Goal: Information Seeking & Learning: Check status

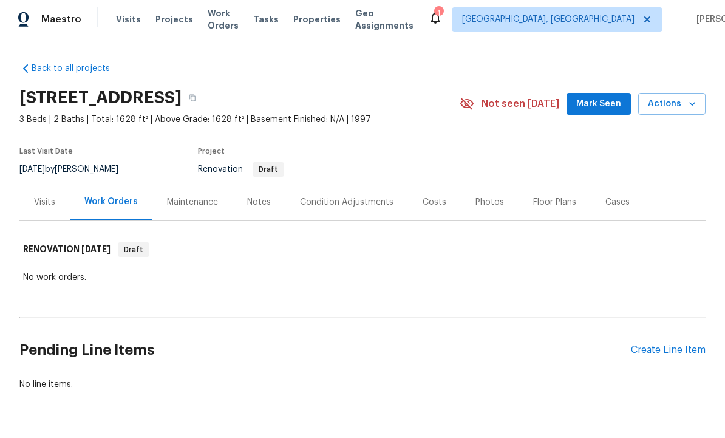
click at [346, 213] on div "Condition Adjustments" at bounding box center [347, 202] width 123 height 36
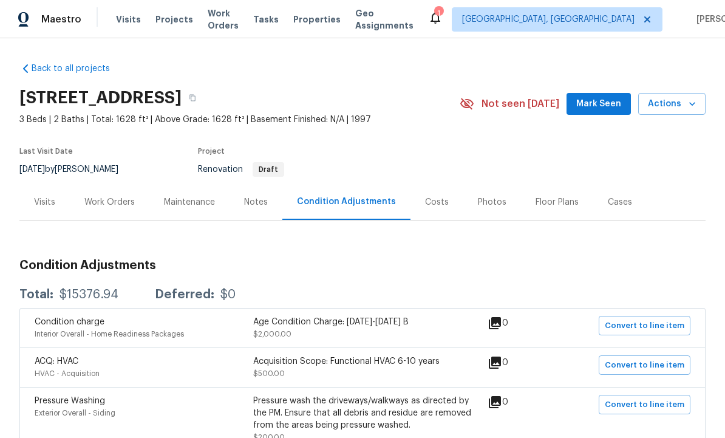
click at [255, 194] on div "Notes" at bounding box center [256, 202] width 53 height 36
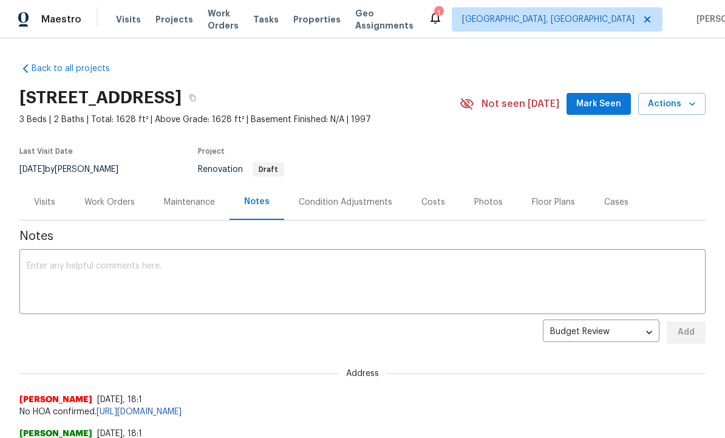
click at [118, 202] on div "Work Orders" at bounding box center [109, 202] width 50 height 12
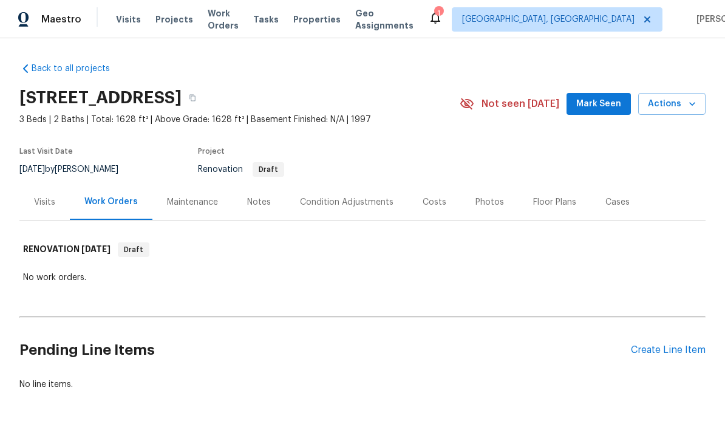
click at [325, 200] on div "Condition Adjustments" at bounding box center [347, 202] width 94 height 12
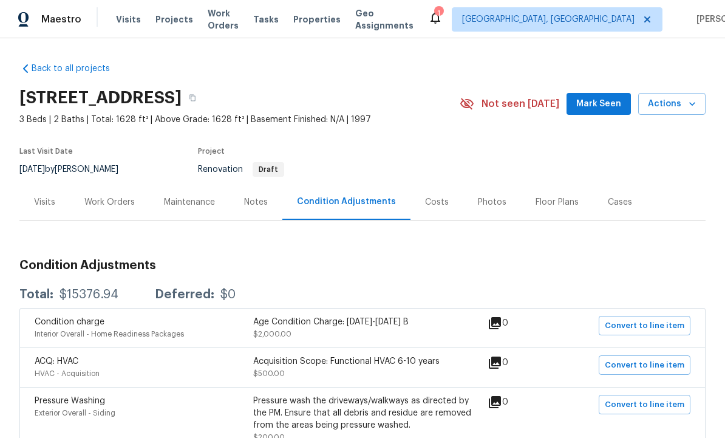
click at [251, 203] on div "Notes" at bounding box center [256, 202] width 24 height 12
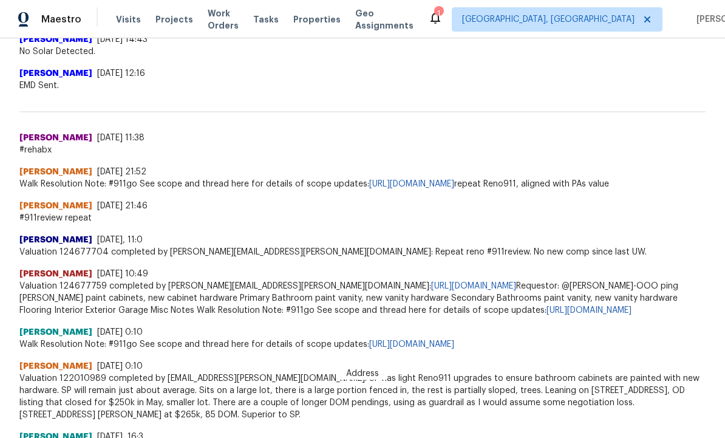
scroll to position [600, 0]
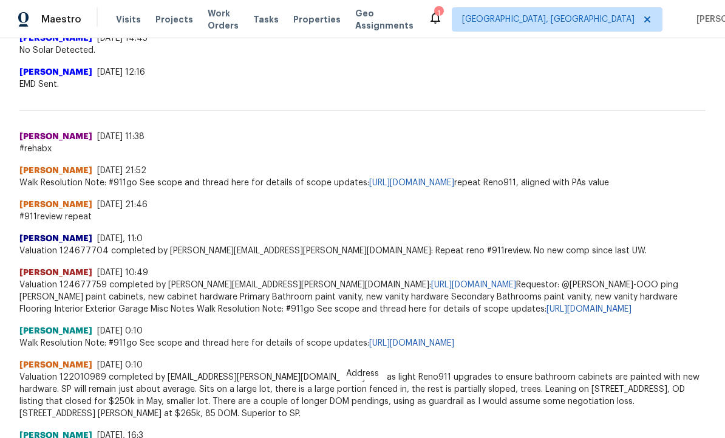
click at [453, 185] on link "https://opendoor.slack.com/archives/C9Q3GRHM4/p1753113662270599" at bounding box center [411, 183] width 85 height 9
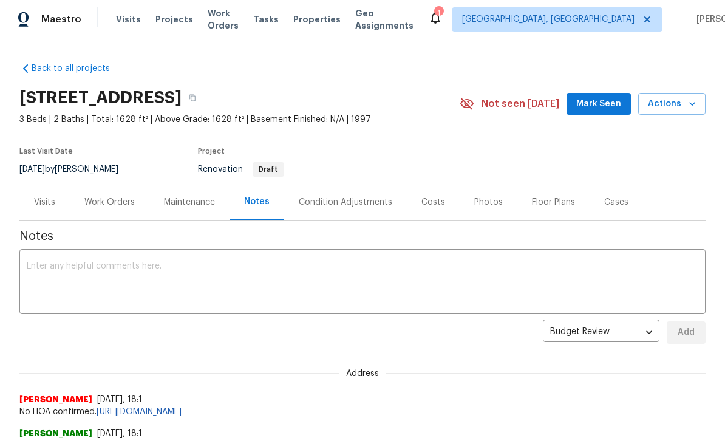
scroll to position [0, 0]
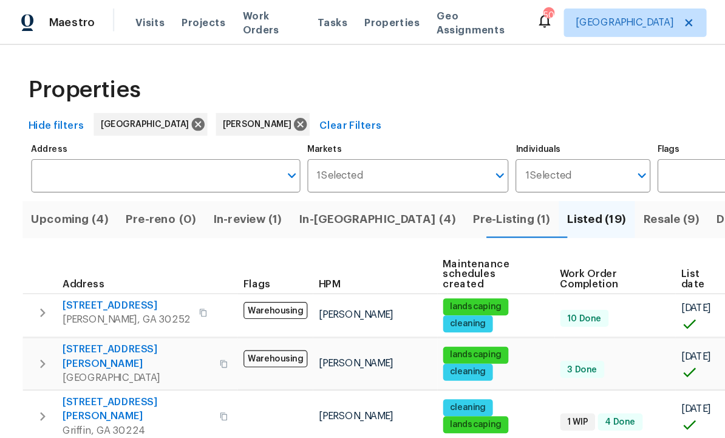
click at [289, 187] on span "In-reno (4)" at bounding box center [323, 187] width 134 height 17
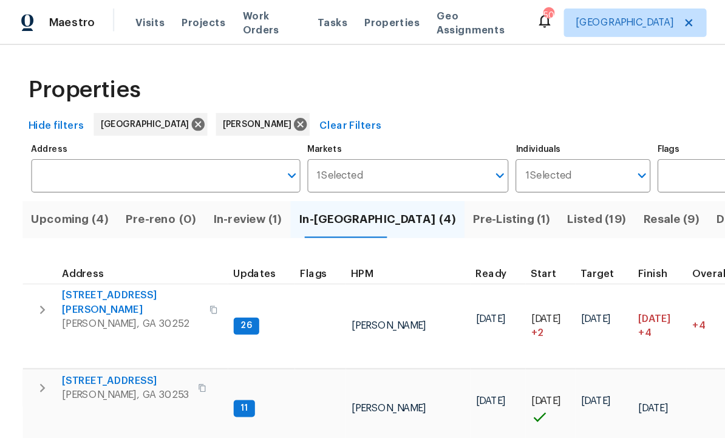
click at [485, 187] on span "Listed (19)" at bounding box center [510, 187] width 50 height 17
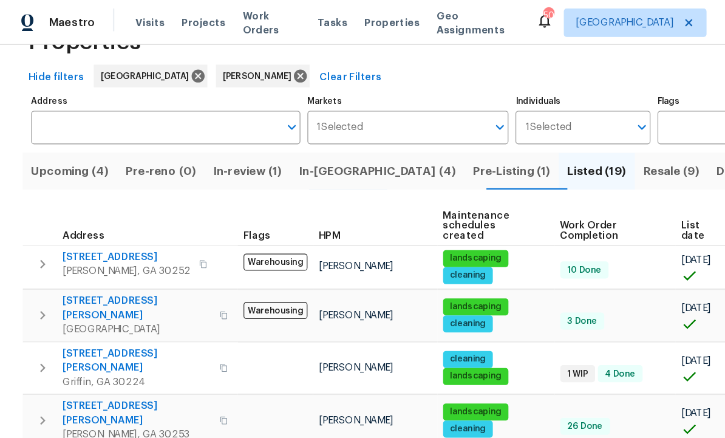
scroll to position [40, 0]
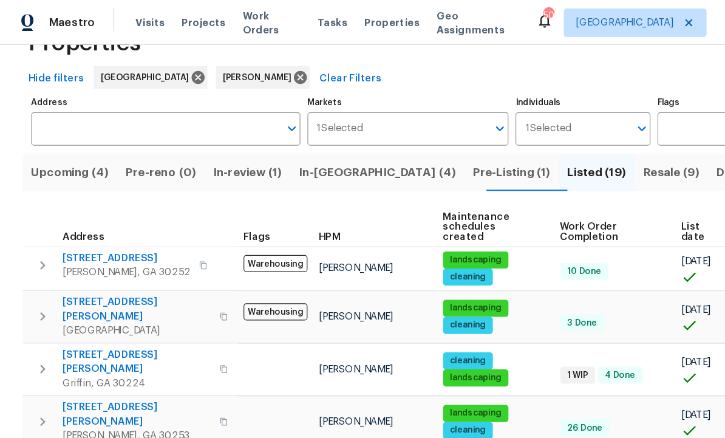
click at [299, 153] on span "In-reno (4)" at bounding box center [323, 147] width 134 height 17
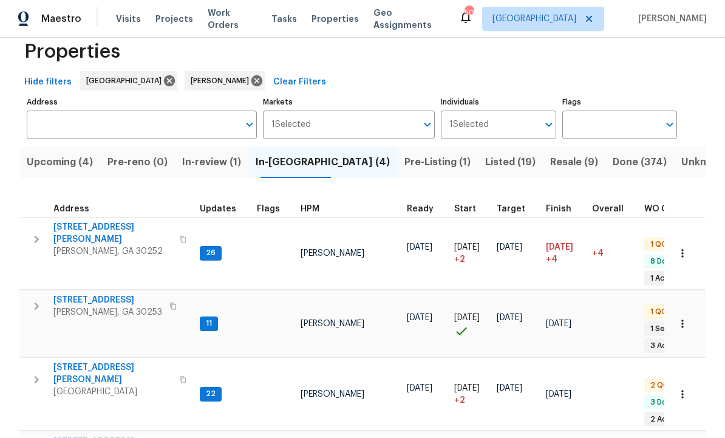
click at [485, 154] on span "Listed (19)" at bounding box center [510, 162] width 50 height 17
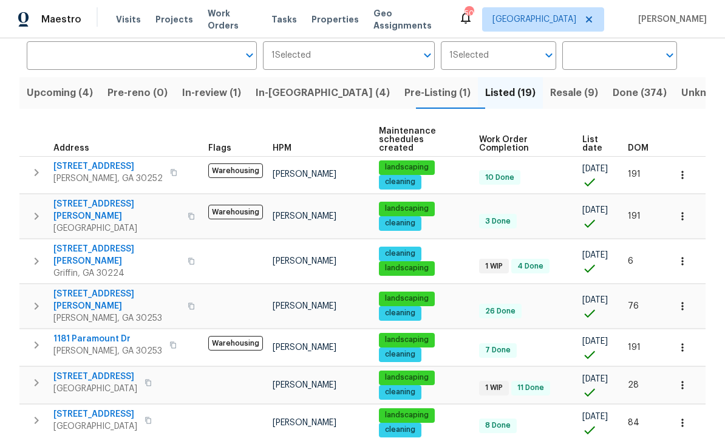
scroll to position [95, 0]
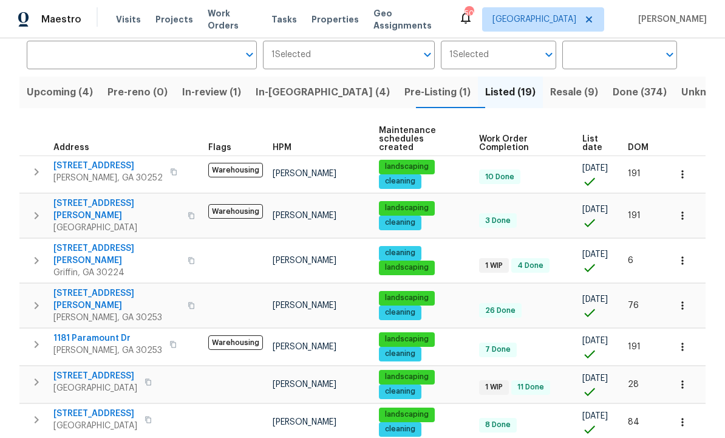
click at [281, 283] on td "[PERSON_NAME]" at bounding box center [321, 305] width 106 height 44
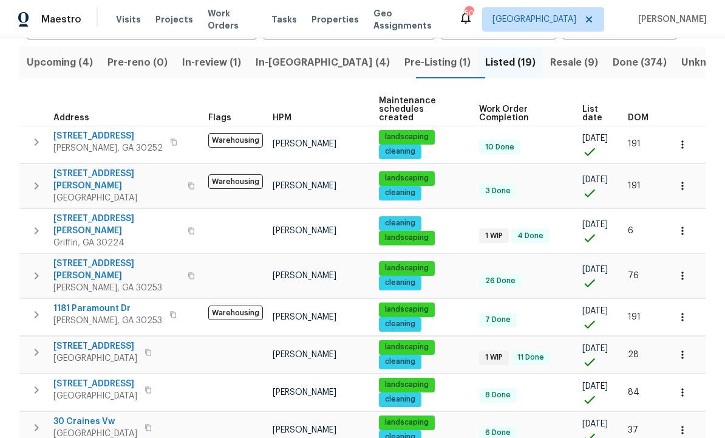
scroll to position [132, 0]
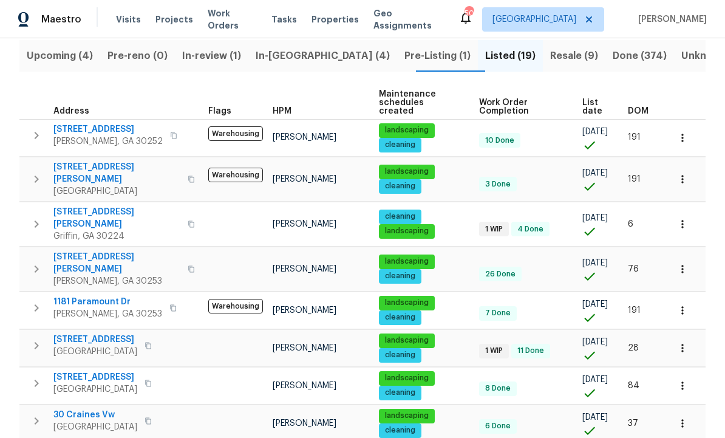
click at [481, 378] on td "8 Done" at bounding box center [526, 389] width 104 height 22
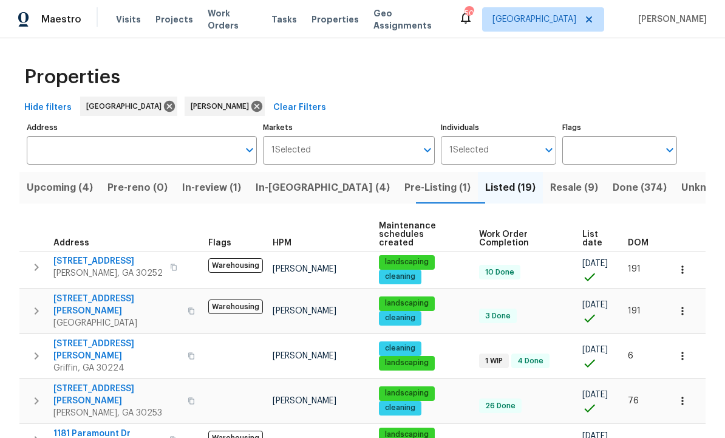
scroll to position [0, 0]
click at [299, 182] on span "In-reno (4)" at bounding box center [323, 187] width 134 height 17
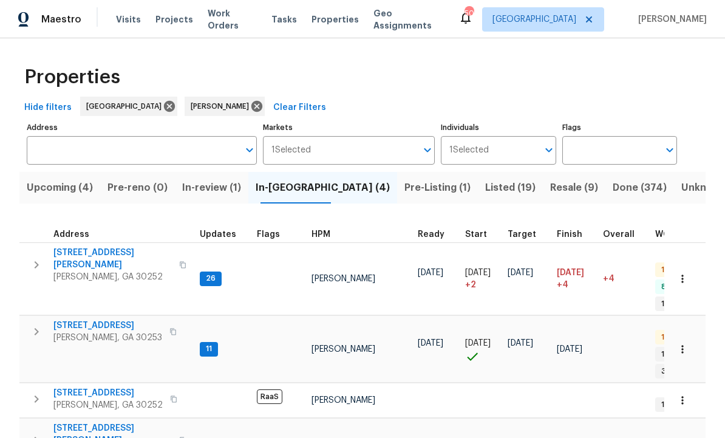
click at [86, 247] on span "[STREET_ADDRESS][PERSON_NAME]" at bounding box center [112, 259] width 118 height 24
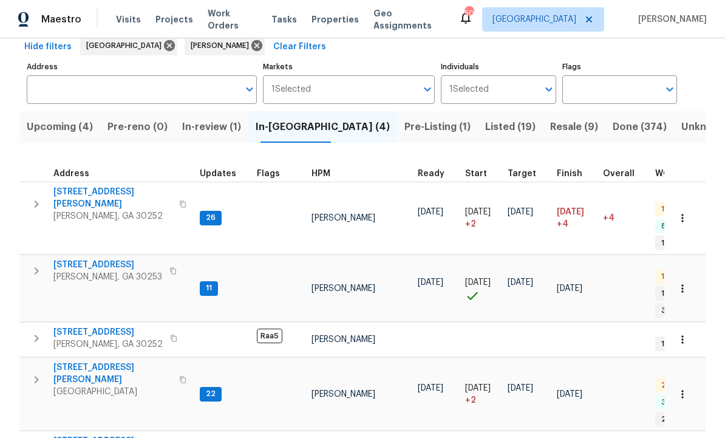
scroll to position [60, 0]
click at [77, 120] on span "Upcoming (4)" at bounding box center [60, 127] width 66 height 17
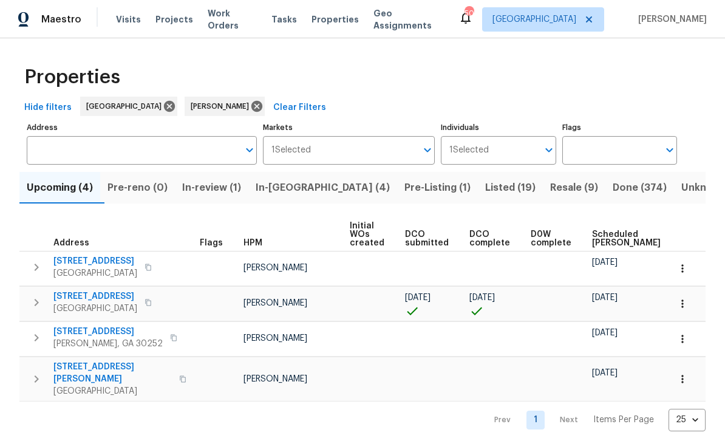
scroll to position [4, 0]
click at [102, 291] on span "70 Mountainside Ln" at bounding box center [95, 296] width 84 height 12
click at [284, 196] on button "In-reno (4)" at bounding box center [322, 188] width 149 height 32
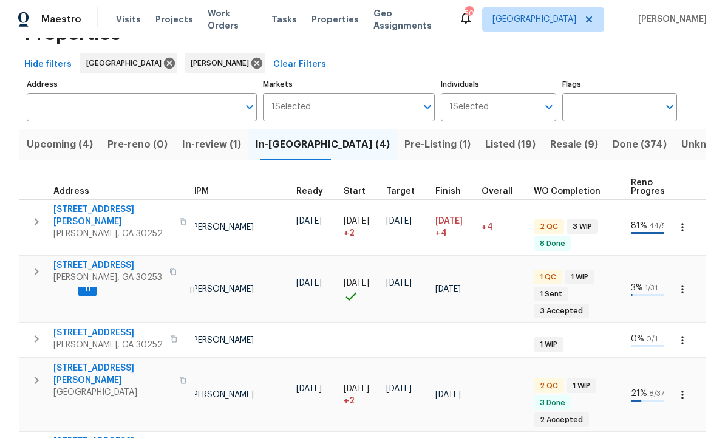
scroll to position [10, 122]
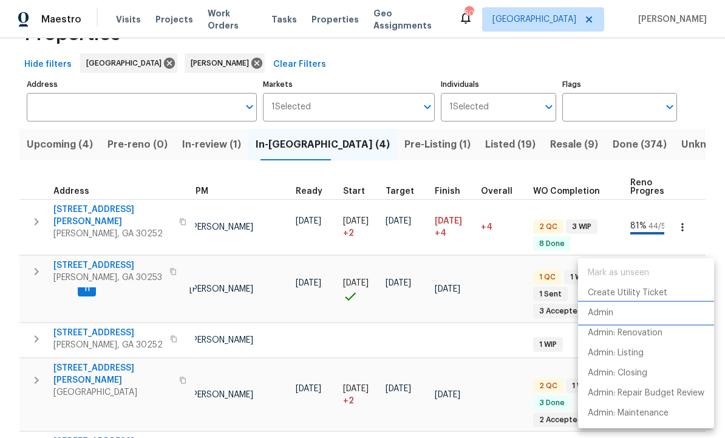
click at [622, 313] on li "Admin" at bounding box center [646, 313] width 136 height 20
click at [230, 142] on div at bounding box center [362, 219] width 725 height 438
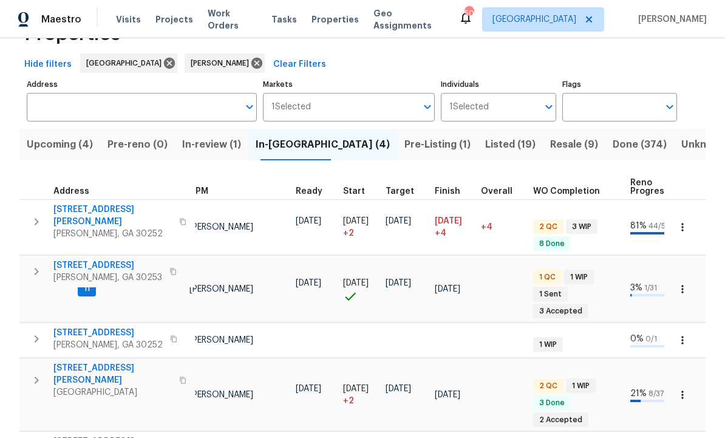
click at [231, 141] on span "In-review (1)" at bounding box center [211, 144] width 59 height 17
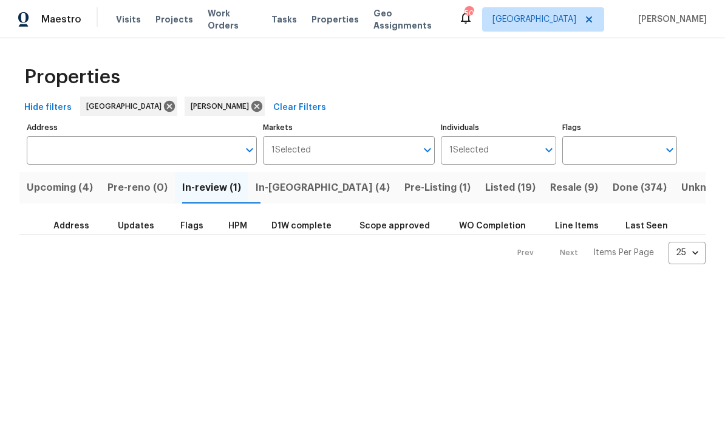
click at [227, 185] on span "In-review (1)" at bounding box center [211, 187] width 59 height 17
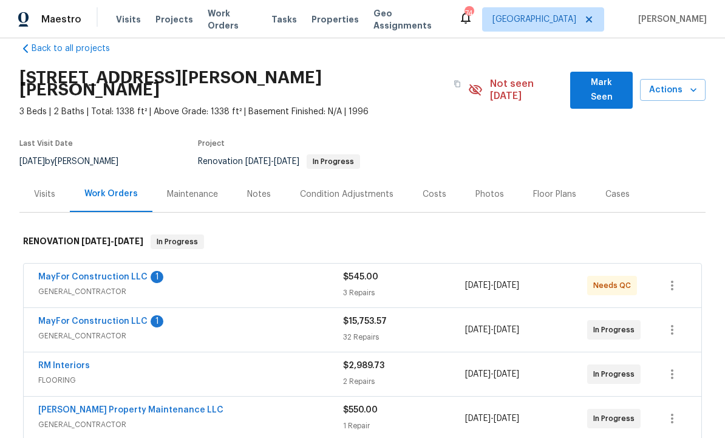
scroll to position [35, 0]
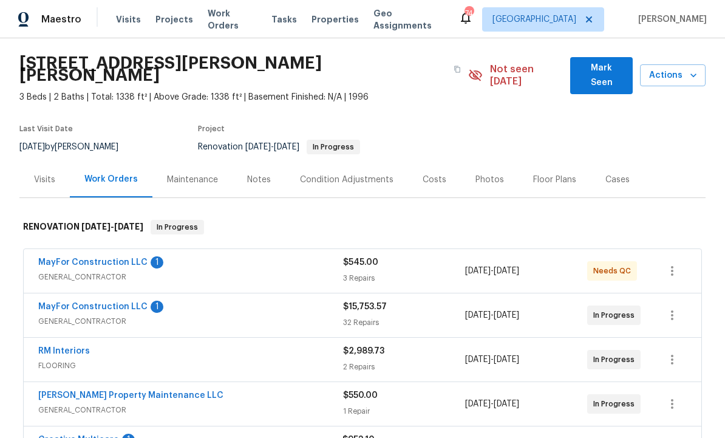
click at [107, 303] on link "MayFor Construction LLC" at bounding box center [92, 307] width 109 height 9
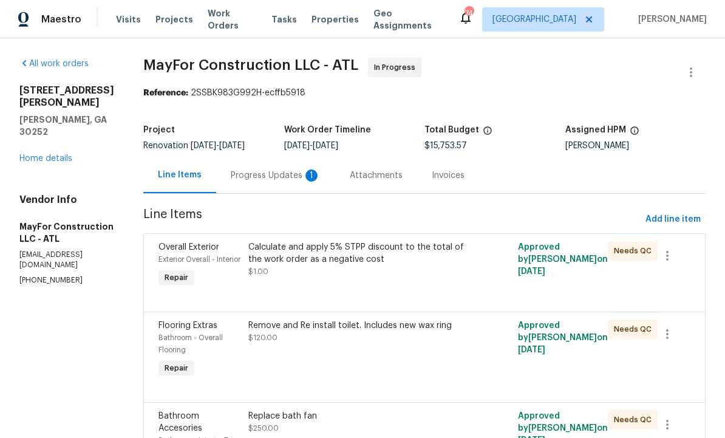
click at [292, 179] on div "Progress Updates 1" at bounding box center [276, 175] width 90 height 12
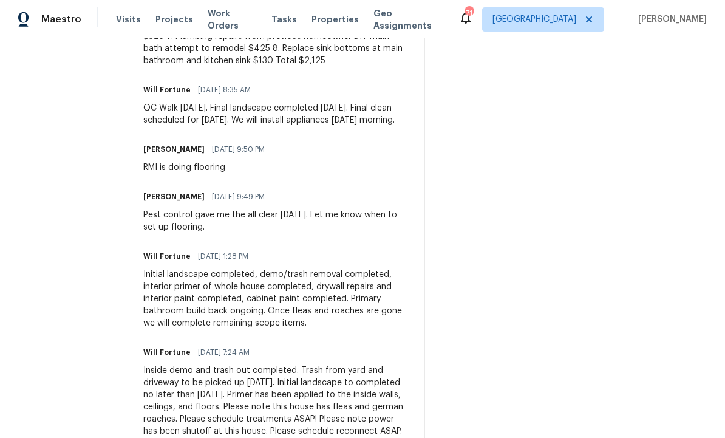
scroll to position [488, 0]
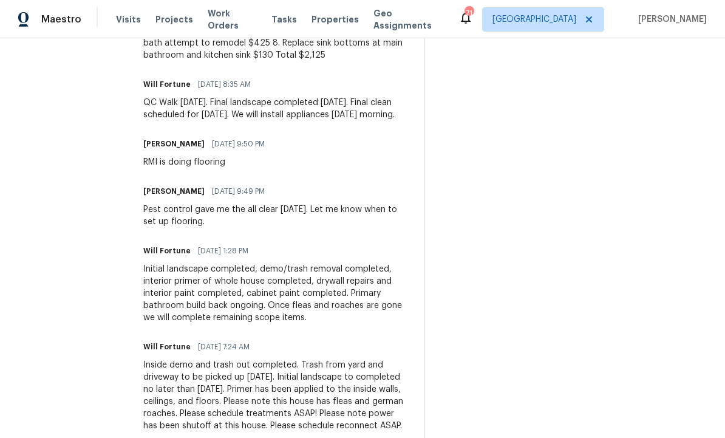
click at [395, 314] on div "Trade Partner Updates Will Fortune 09/19/2025 10:28 AM Response Requested Final…" at bounding box center [276, 185] width 266 height 522
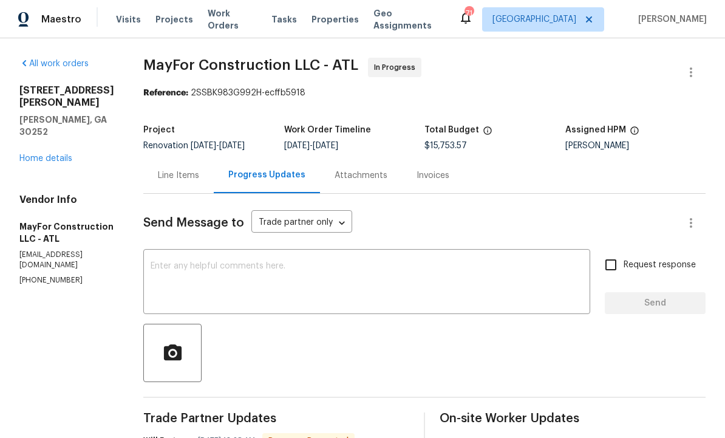
scroll to position [0, 0]
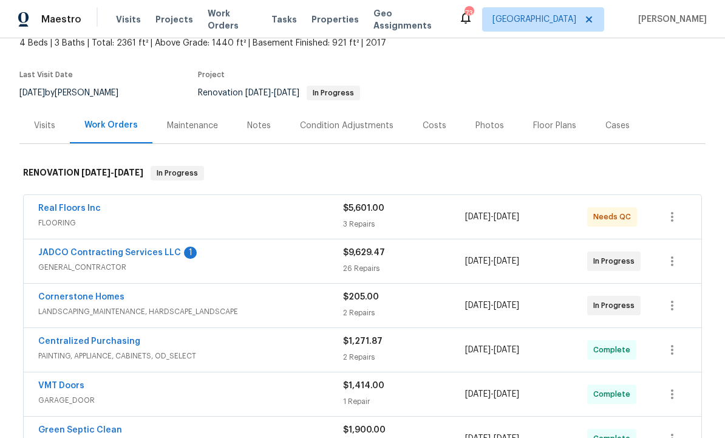
scroll to position [98, 0]
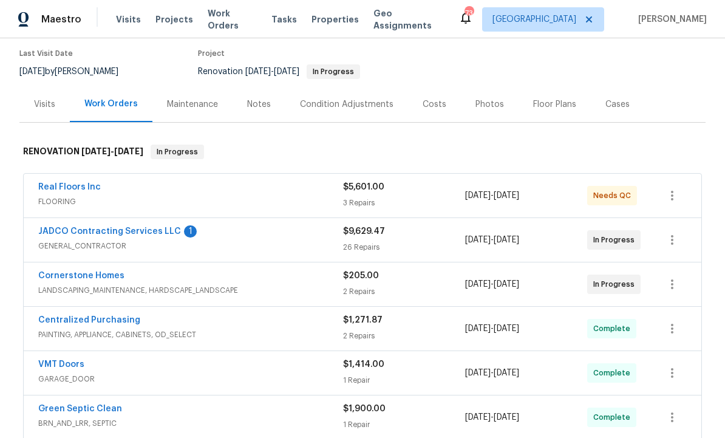
click at [96, 277] on link "Cornerstone Homes" at bounding box center [81, 276] width 86 height 9
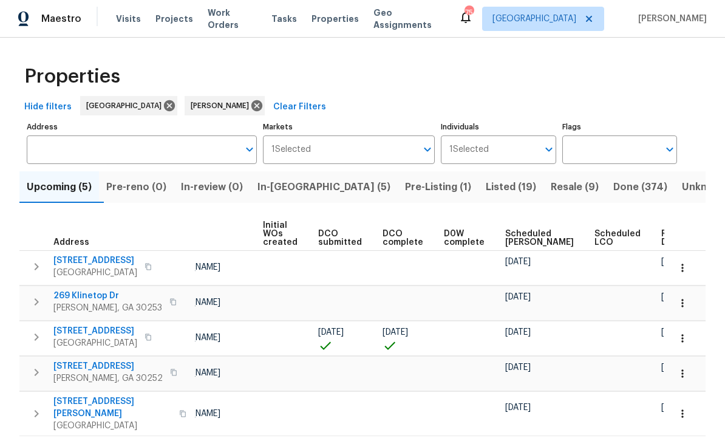
scroll to position [0, 86]
click at [663, 329] on span "[DATE]" at bounding box center [676, 333] width 26 height 9
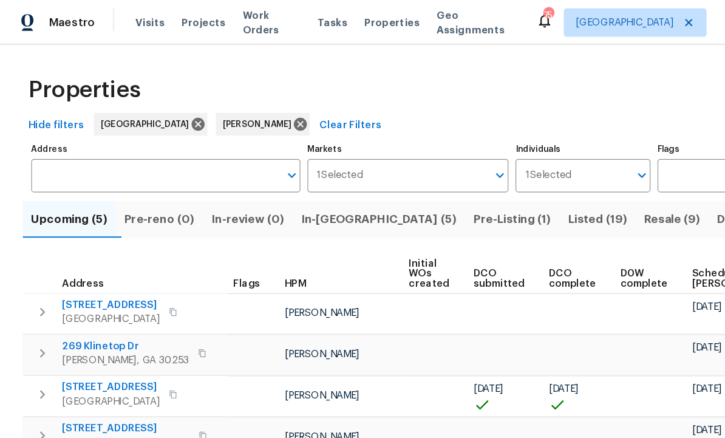
scroll to position [9, 0]
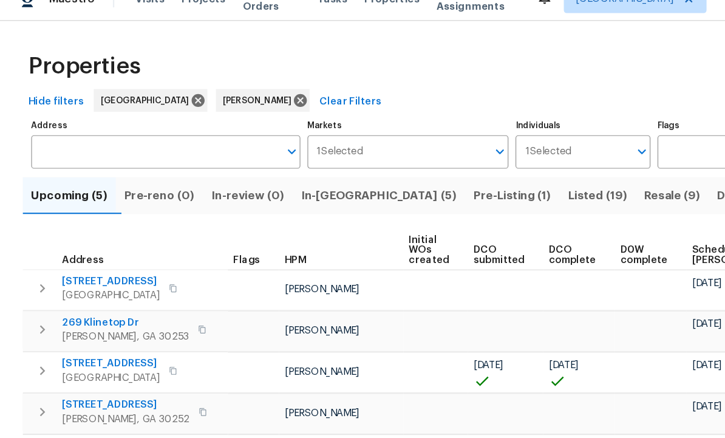
click at [306, 179] on span "In-[GEOGRAPHIC_DATA] (5)" at bounding box center [324, 187] width 133 height 17
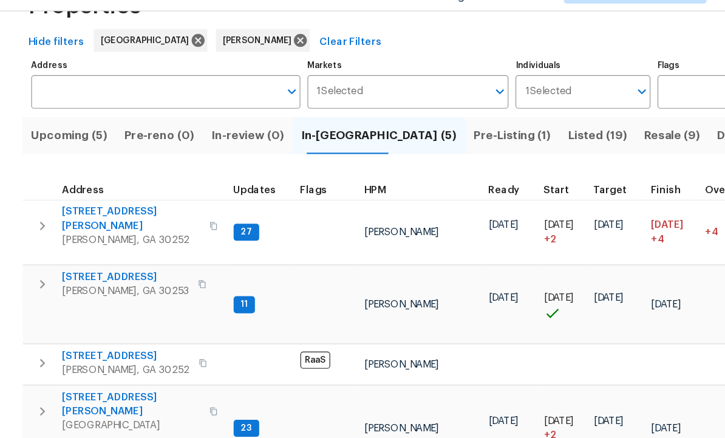
scroll to position [41, 0]
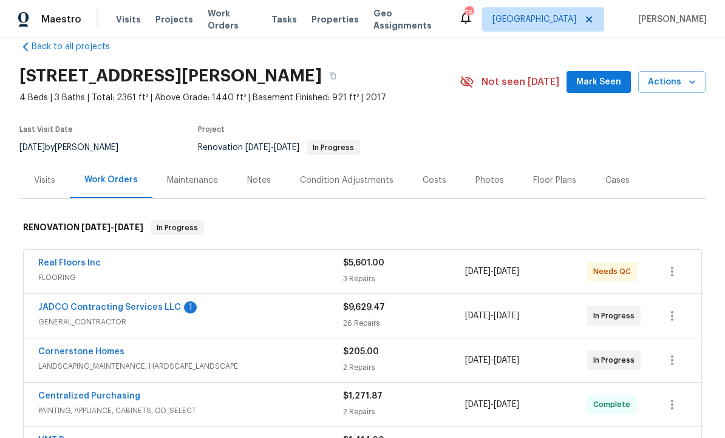
scroll to position [44, 0]
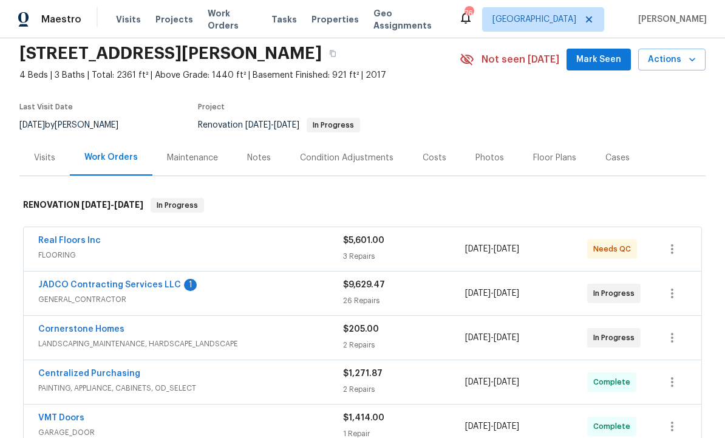
click at [139, 283] on link "JADCO Contracting Services LLC" at bounding box center [109, 285] width 143 height 9
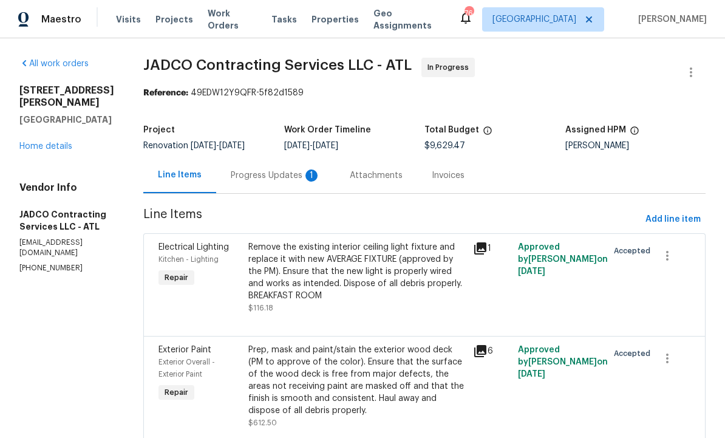
click at [309, 168] on div "Progress Updates 1" at bounding box center [275, 175] width 119 height 36
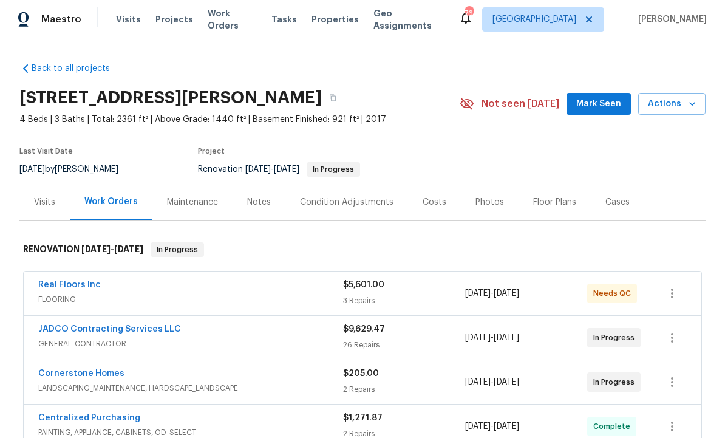
click at [253, 204] on div "Notes" at bounding box center [259, 202] width 24 height 12
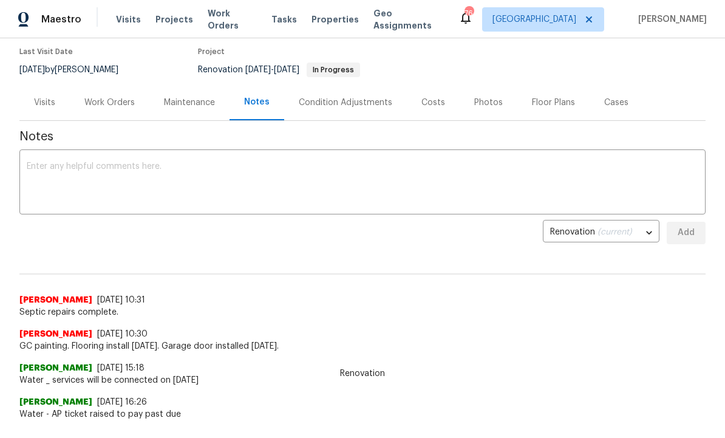
scroll to position [92, 0]
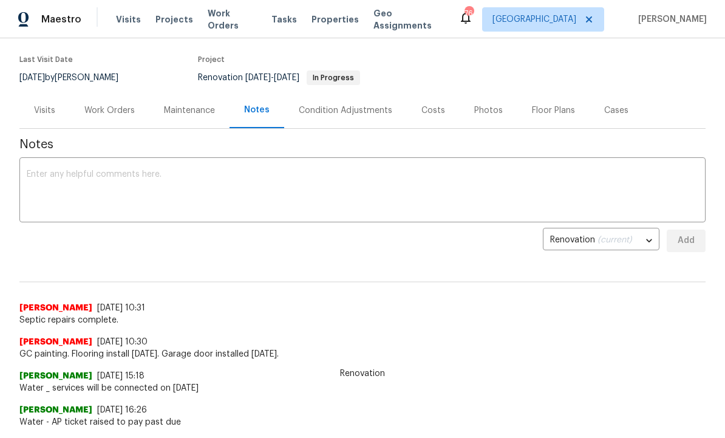
click at [132, 183] on textarea at bounding box center [363, 191] width 672 height 43
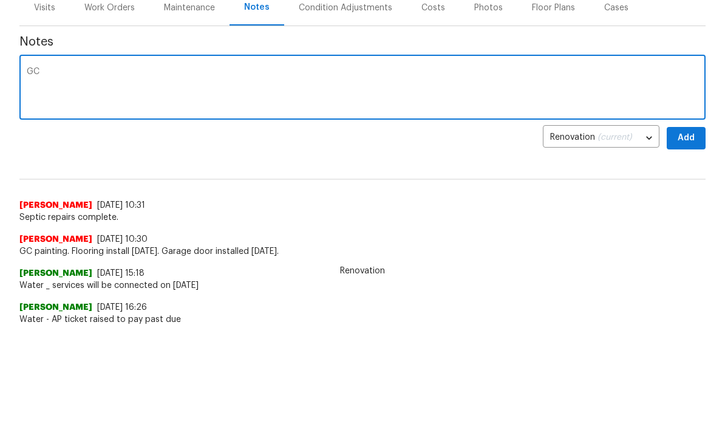
type textarea "G"
type textarea "Flooring complete. GC punch out and cleaning [DATE]. Landscaping done."
click at [702, 230] on button "Add" at bounding box center [686, 241] width 39 height 22
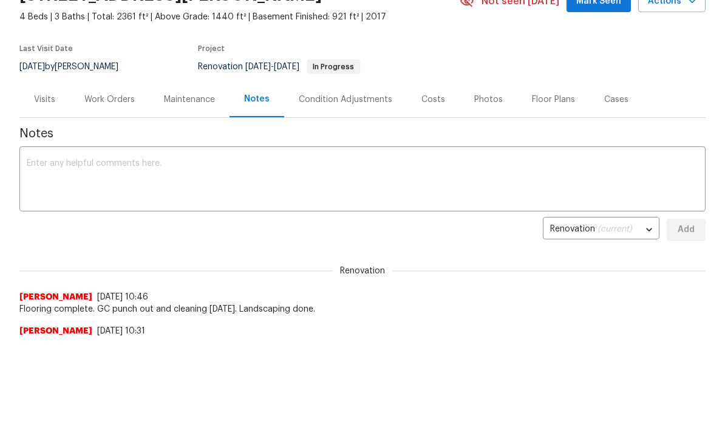
scroll to position [0, 0]
click at [112, 98] on div "Work Orders" at bounding box center [109, 100] width 50 height 12
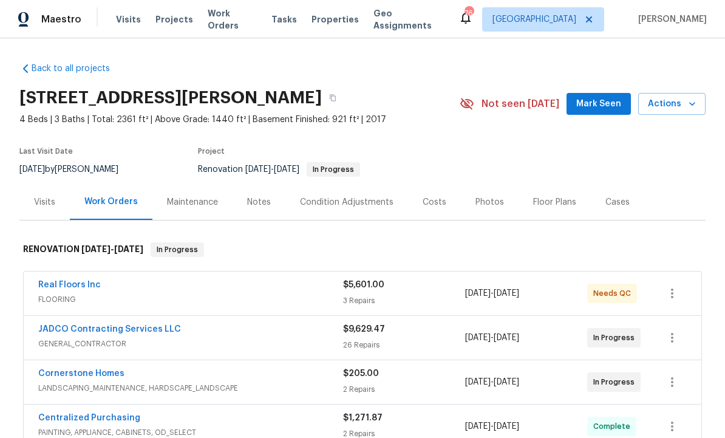
click at [37, 196] on div "Visits" at bounding box center [44, 202] width 21 height 12
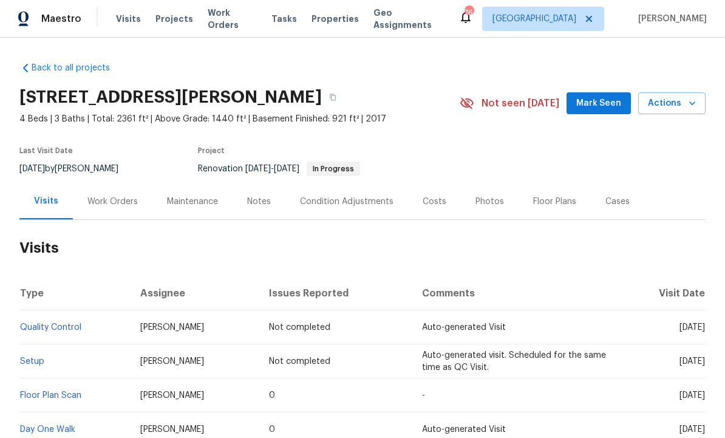
click at [609, 97] on span "Mark Seen" at bounding box center [599, 104] width 45 height 15
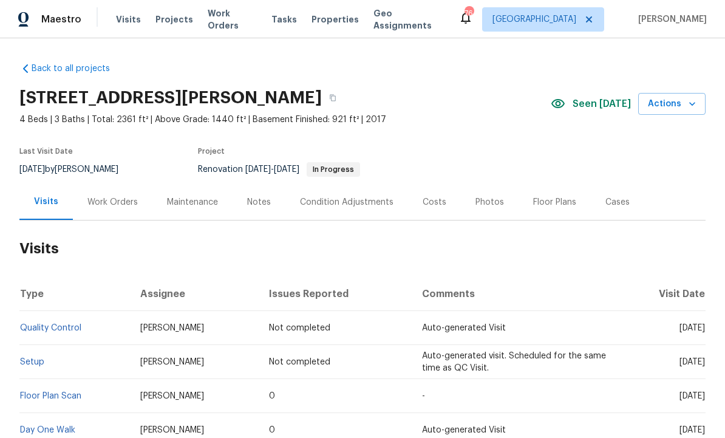
click at [256, 184] on div "Notes" at bounding box center [259, 202] width 53 height 36
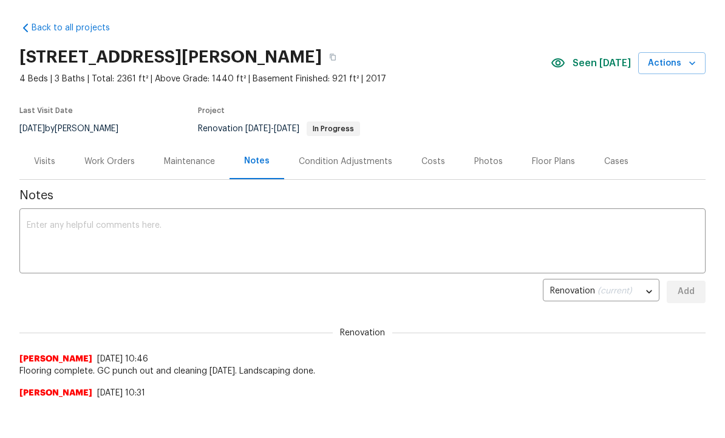
click at [345, 174] on div "Condition Adjustments" at bounding box center [345, 161] width 123 height 36
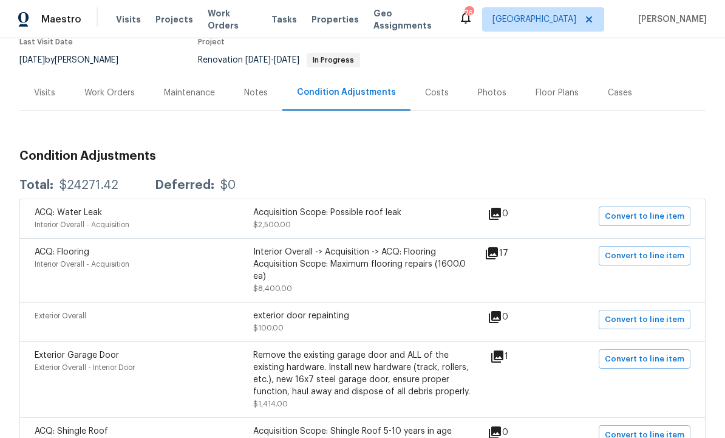
scroll to position [108, 0]
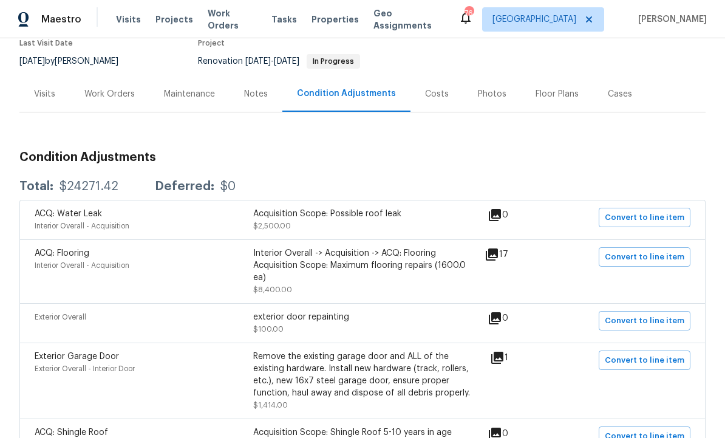
click at [443, 76] on div "Costs" at bounding box center [437, 94] width 53 height 36
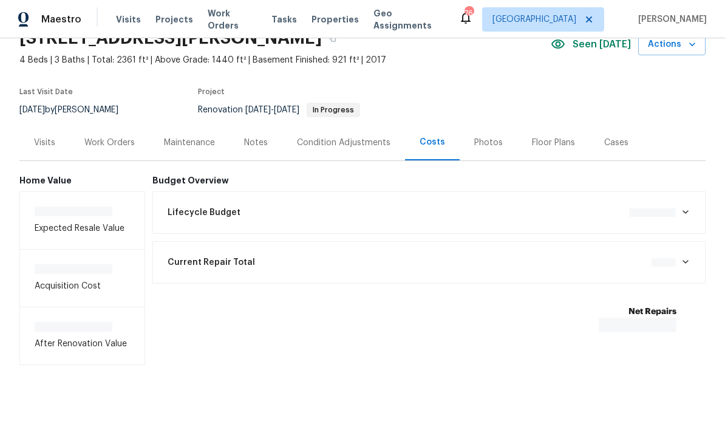
scroll to position [19, 0]
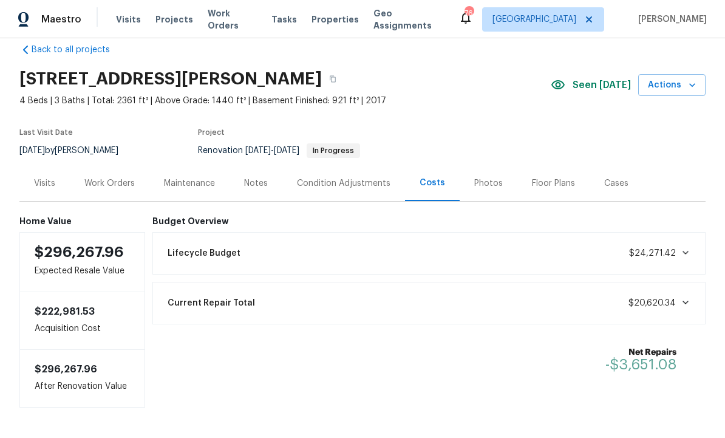
click at [113, 177] on div "Work Orders" at bounding box center [109, 183] width 50 height 12
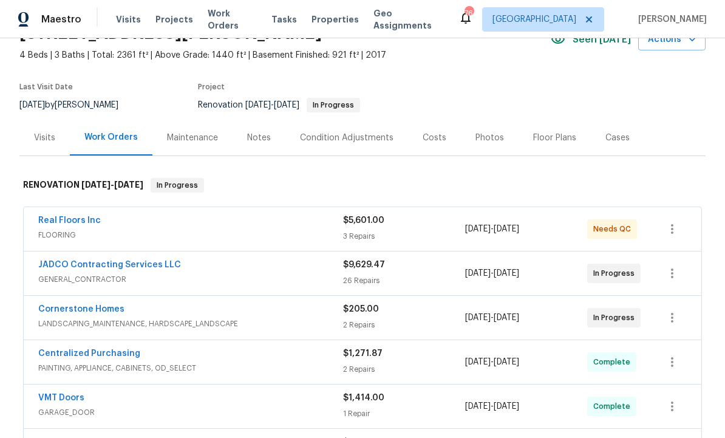
scroll to position [64, 0]
click at [351, 120] on div "Condition Adjustments" at bounding box center [347, 138] width 123 height 36
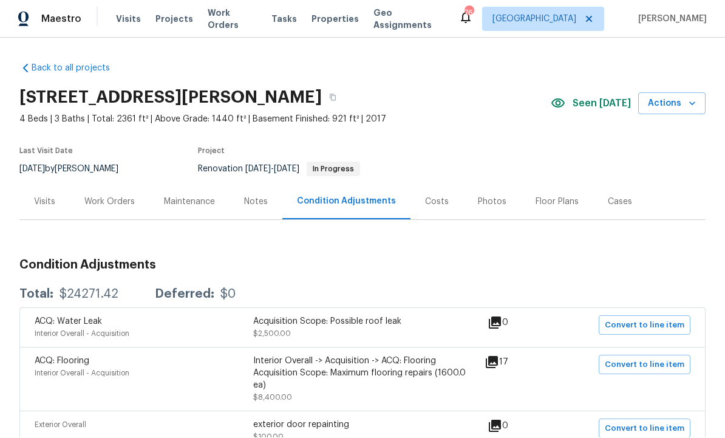
click at [37, 196] on div "Visits" at bounding box center [44, 202] width 21 height 12
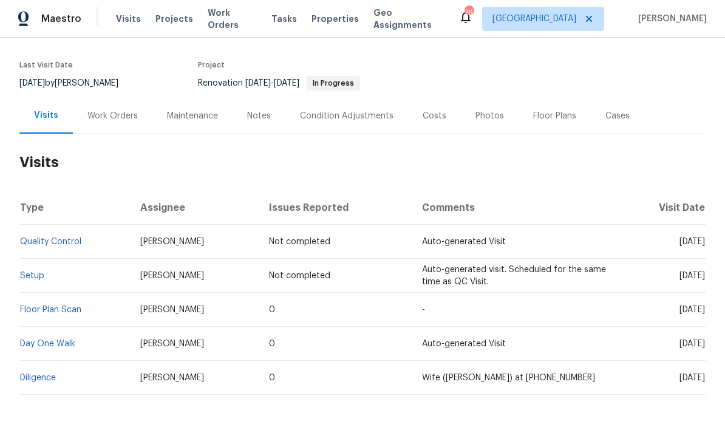
scroll to position [85, 0]
click at [717, 242] on div "Back to all projects 230 Oak Meadows Pl, Covington, GA 30016 4 Beds | 3 Baths |…" at bounding box center [362, 238] width 725 height 400
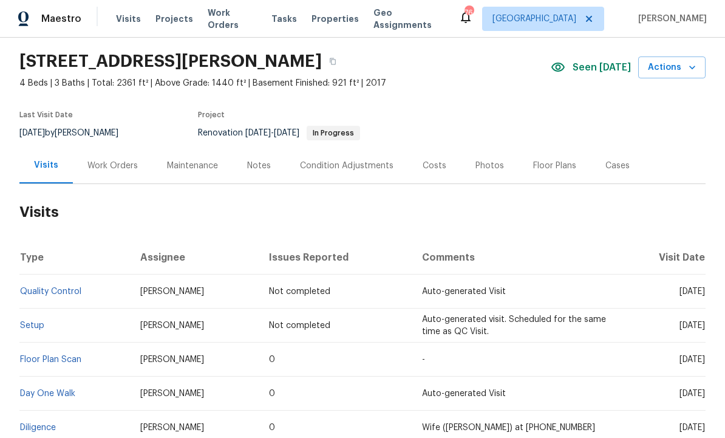
scroll to position [35, 0]
click at [356, 161] on div "Condition Adjustments" at bounding box center [347, 167] width 94 height 12
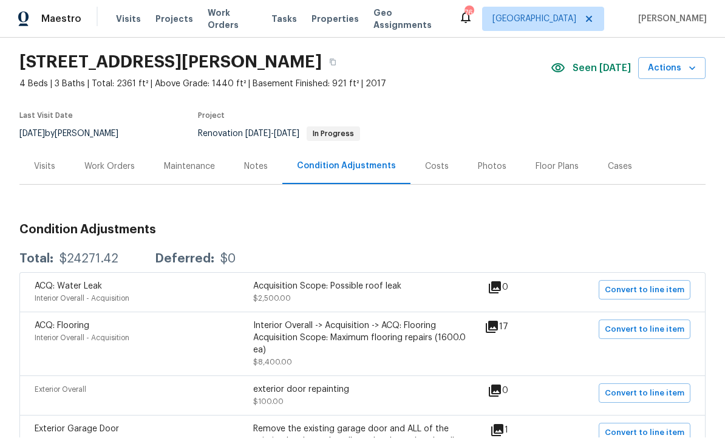
click at [433, 161] on div "Costs" at bounding box center [437, 167] width 24 height 12
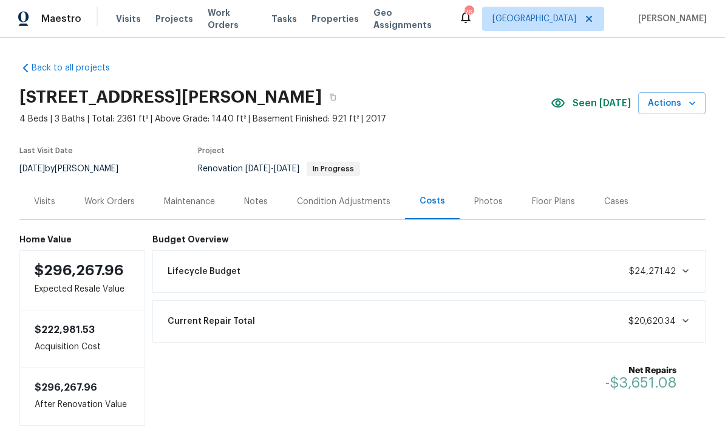
click at [59, 184] on div "Visits" at bounding box center [44, 202] width 50 height 36
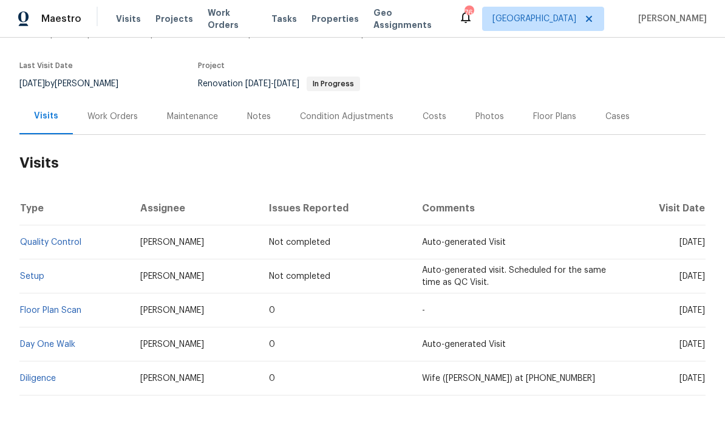
scroll to position [41, 0]
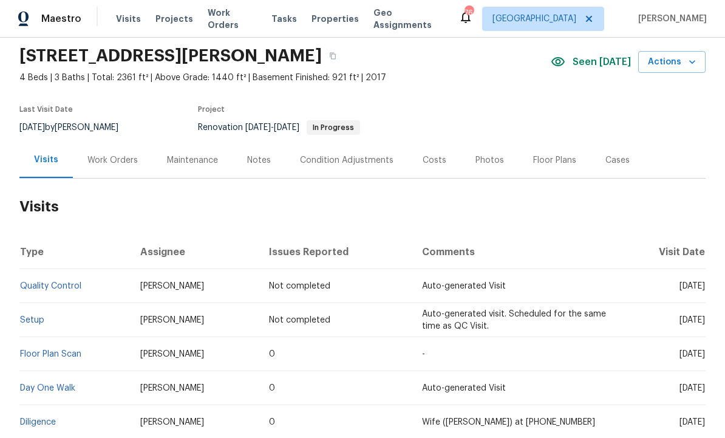
click at [69, 406] on td "Diligence" at bounding box center [74, 423] width 111 height 34
click at [51, 419] on link "Diligence" at bounding box center [38, 423] width 36 height 9
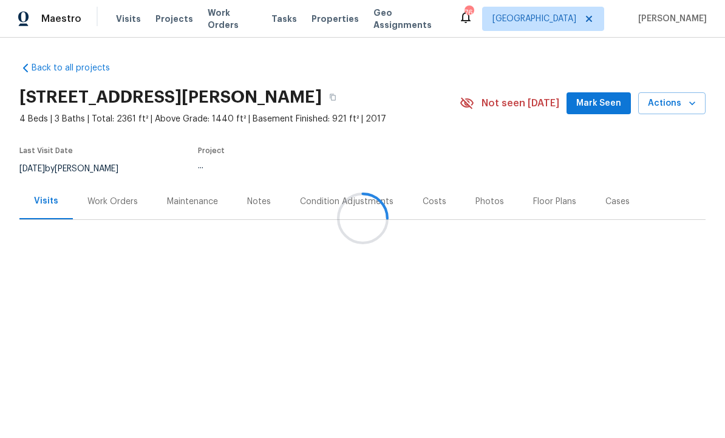
scroll to position [1, 0]
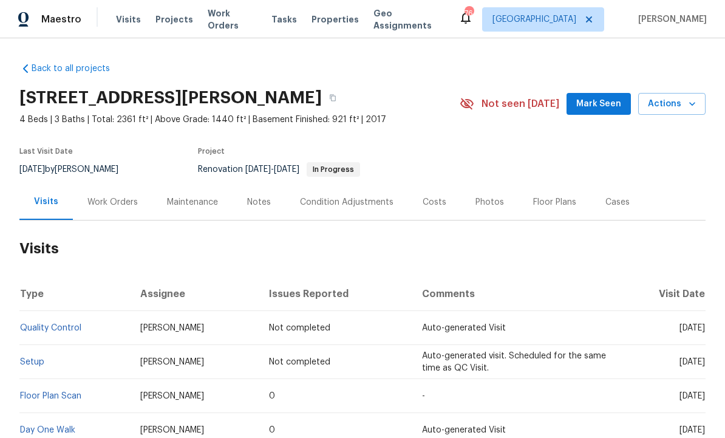
click at [287, 187] on div "Condition Adjustments" at bounding box center [347, 202] width 123 height 36
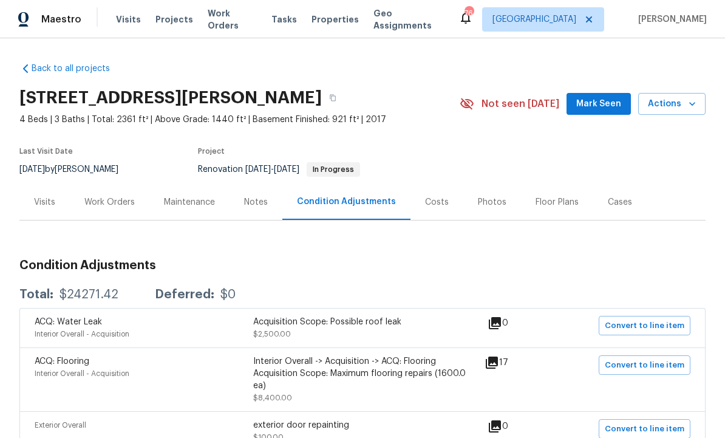
click at [260, 207] on div "Notes" at bounding box center [256, 202] width 24 height 12
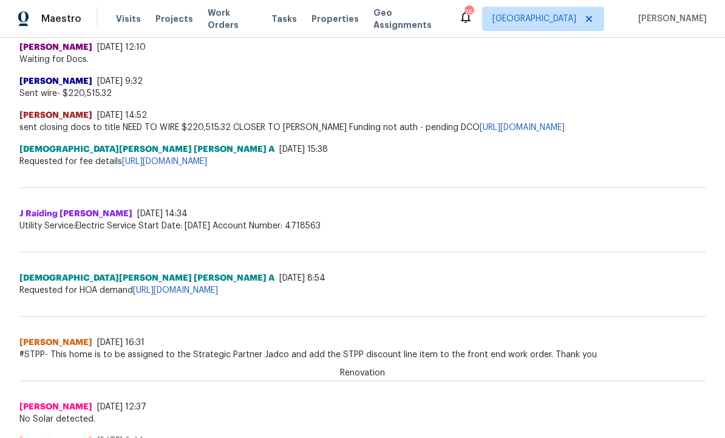
scroll to position [922, 0]
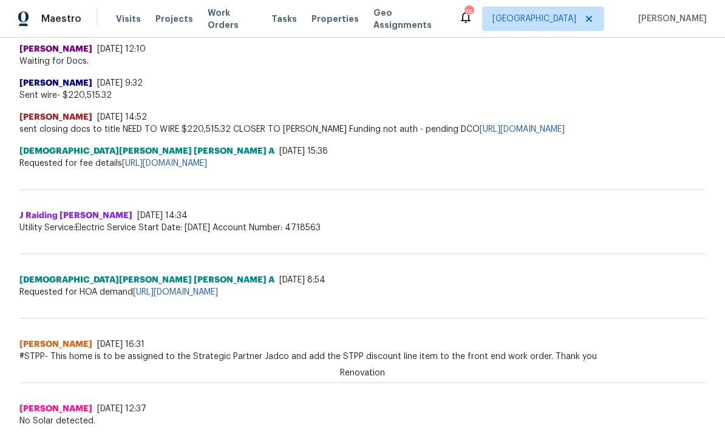
click at [714, 319] on div "Back to all projects 230 Oak Meadows Pl, Covington, GA 30016 4 Beds | 3 Baths |…" at bounding box center [362, 238] width 725 height 400
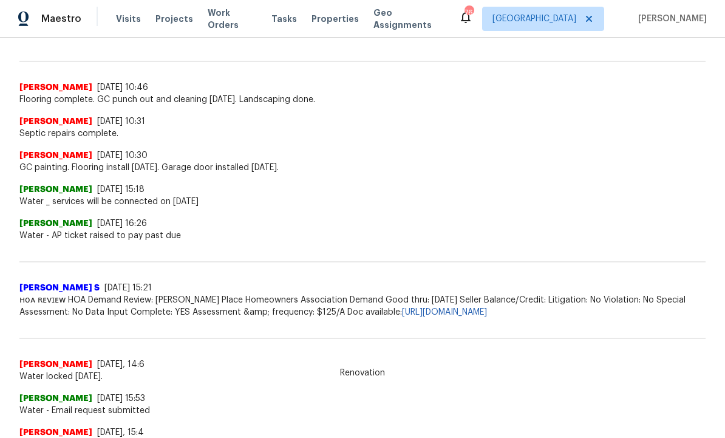
scroll to position [304, 0]
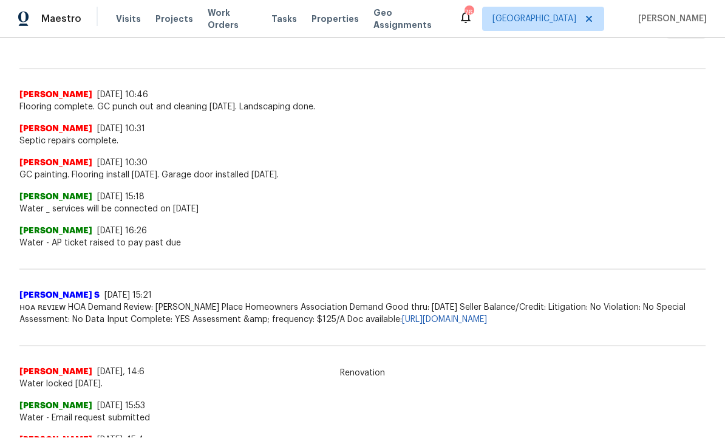
click at [652, 219] on div "SHYAMJITH R 9/10/25, 16:26 Water - AP ticket raised to pay past due" at bounding box center [362, 233] width 686 height 34
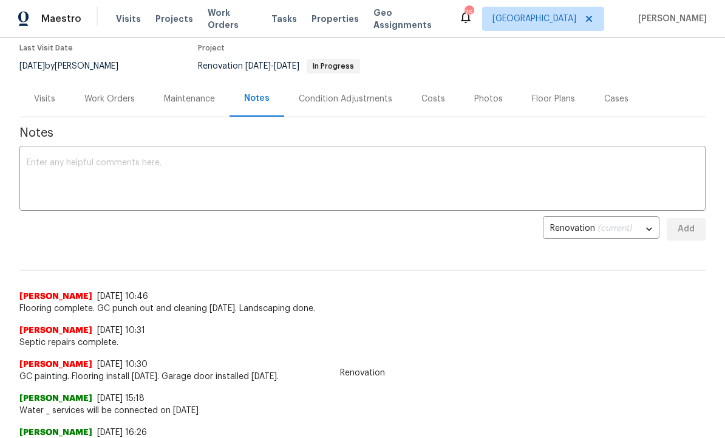
scroll to position [104, 0]
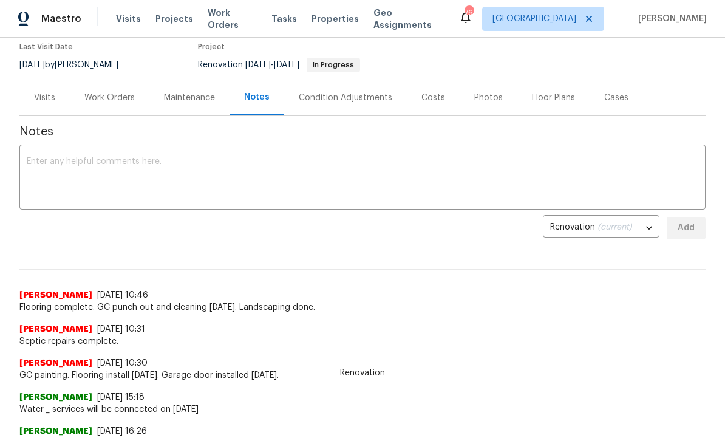
click at [197, 182] on textarea at bounding box center [363, 179] width 672 height 43
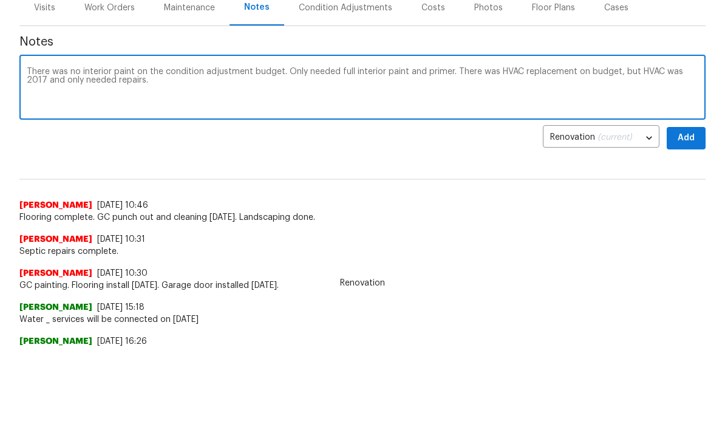
scroll to position [90, 0]
click at [285, 85] on textarea "There was no interior paint on the condition adjustment budget. Only needed ful…" at bounding box center [363, 89] width 672 height 43
click at [300, 71] on textarea "There was no interior paint on the condition adjustment budget. Only needed ful…" at bounding box center [363, 89] width 672 height 43
click at [292, 68] on textarea "There was no interior paint on the condition adjustment budget. interior paint …" at bounding box center [363, 89] width 672 height 43
click at [284, 68] on textarea "There was no interior paint on the condition adjustment budget. interior paint …" at bounding box center [363, 89] width 672 height 43
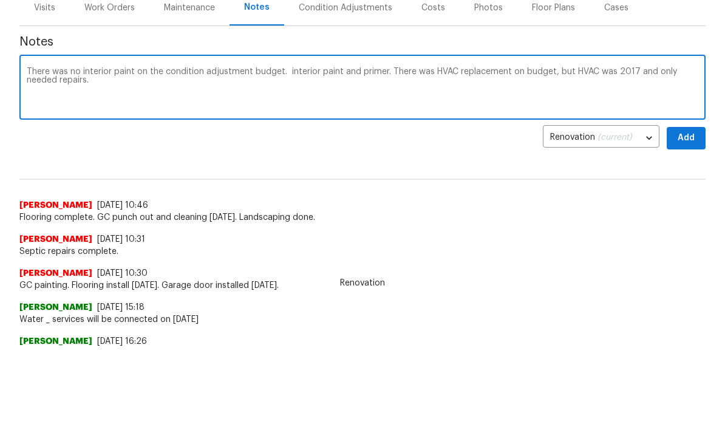
type textarea "There was no interior paint on the condition adjustment budget. needs interior …"
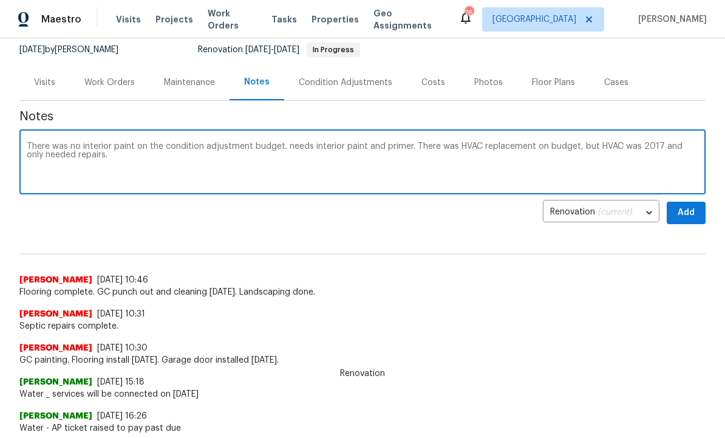
scroll to position [70, 0]
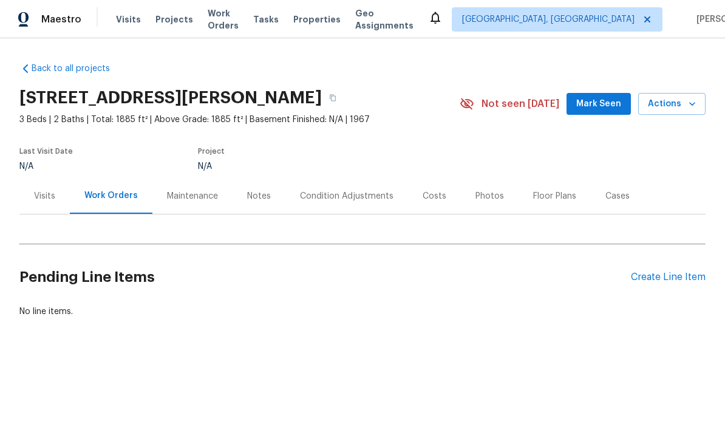
click at [247, 194] on div "Notes" at bounding box center [259, 196] width 24 height 12
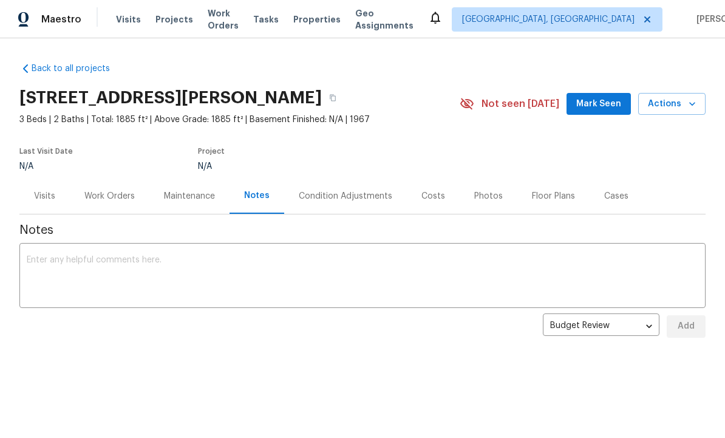
click at [50, 190] on div "Visits" at bounding box center [44, 196] width 21 height 12
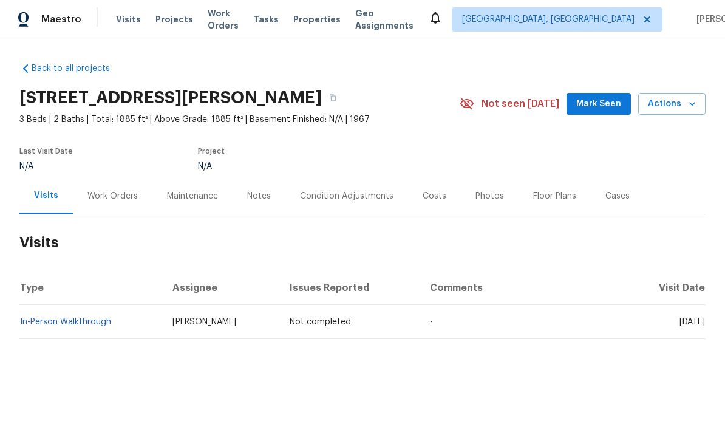
click at [431, 199] on div "Costs" at bounding box center [435, 196] width 24 height 12
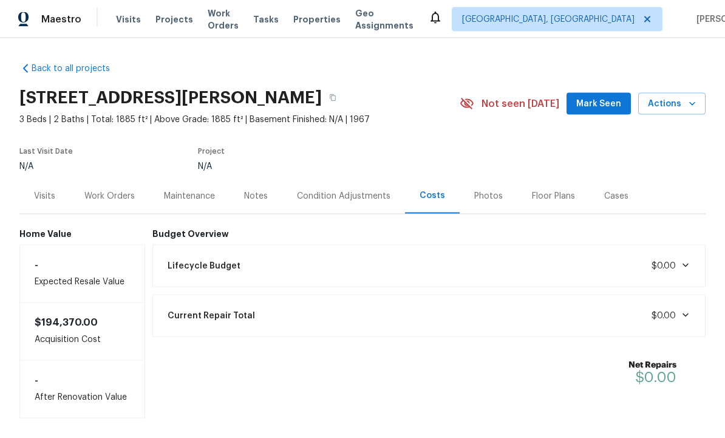
scroll to position [1, 0]
click at [718, 212] on div "Back to all projects 505 E McIntosh Rd, Griffin, GA 30223 3 Beds | 2 Baths | To…" at bounding box center [362, 238] width 725 height 400
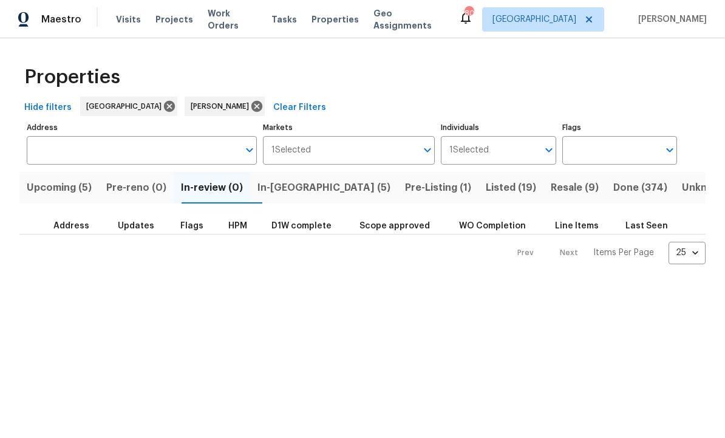
click at [310, 194] on span "In-reno (5)" at bounding box center [324, 187] width 133 height 17
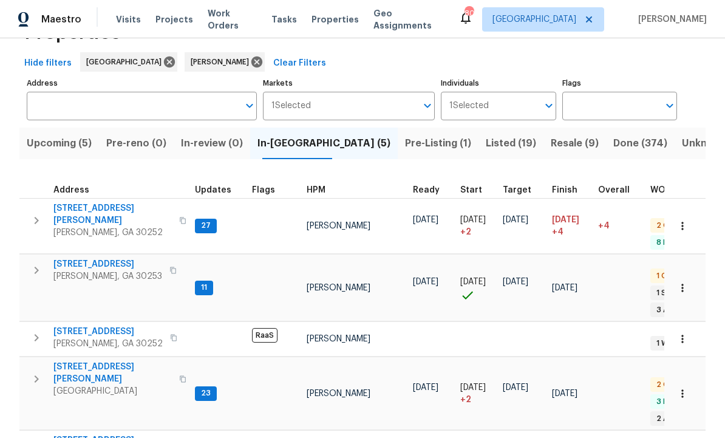
scroll to position [43, 0]
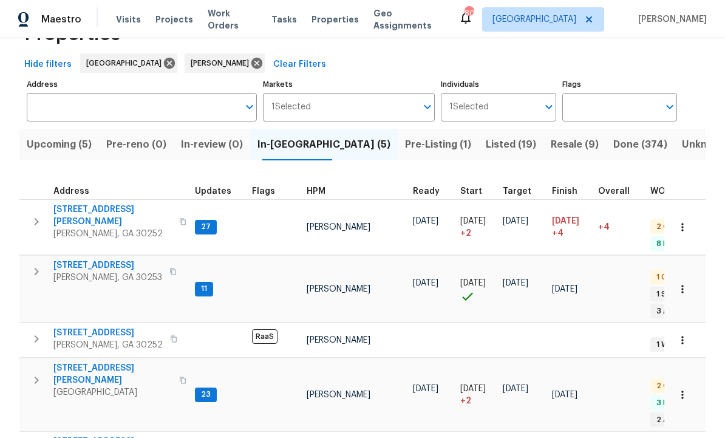
click at [118, 327] on span "[STREET_ADDRESS]" at bounding box center [107, 333] width 109 height 12
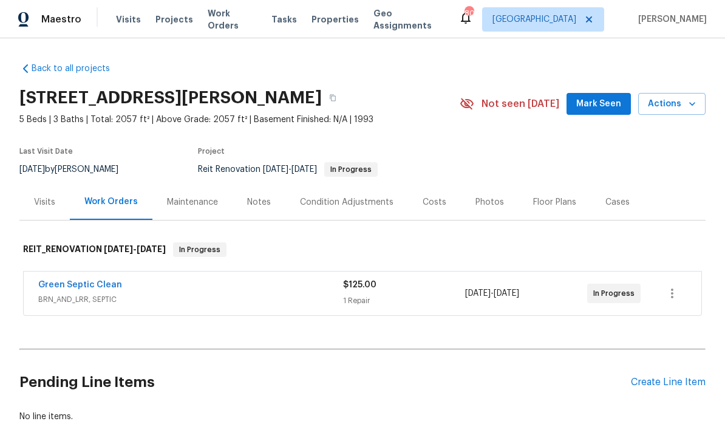
click at [267, 197] on div "Notes" at bounding box center [259, 202] width 24 height 12
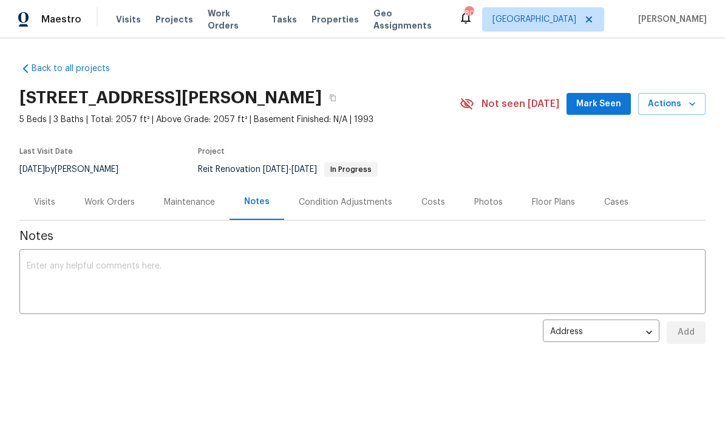
click at [102, 212] on div "Work Orders" at bounding box center [110, 202] width 80 height 36
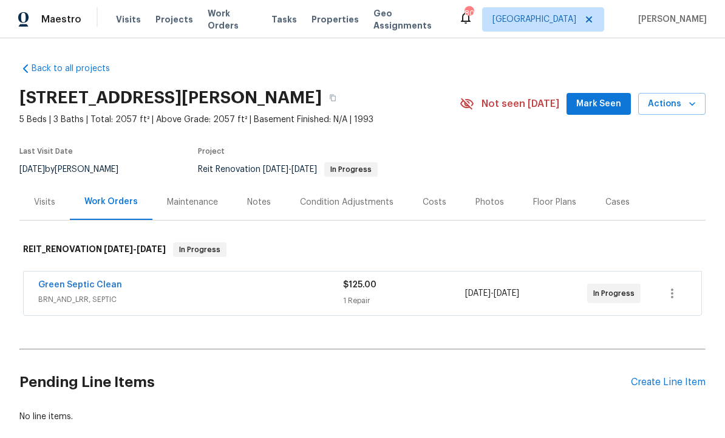
click at [102, 284] on link "Green Septic Clean" at bounding box center [80, 285] width 84 height 9
